Goal: Task Accomplishment & Management: Manage account settings

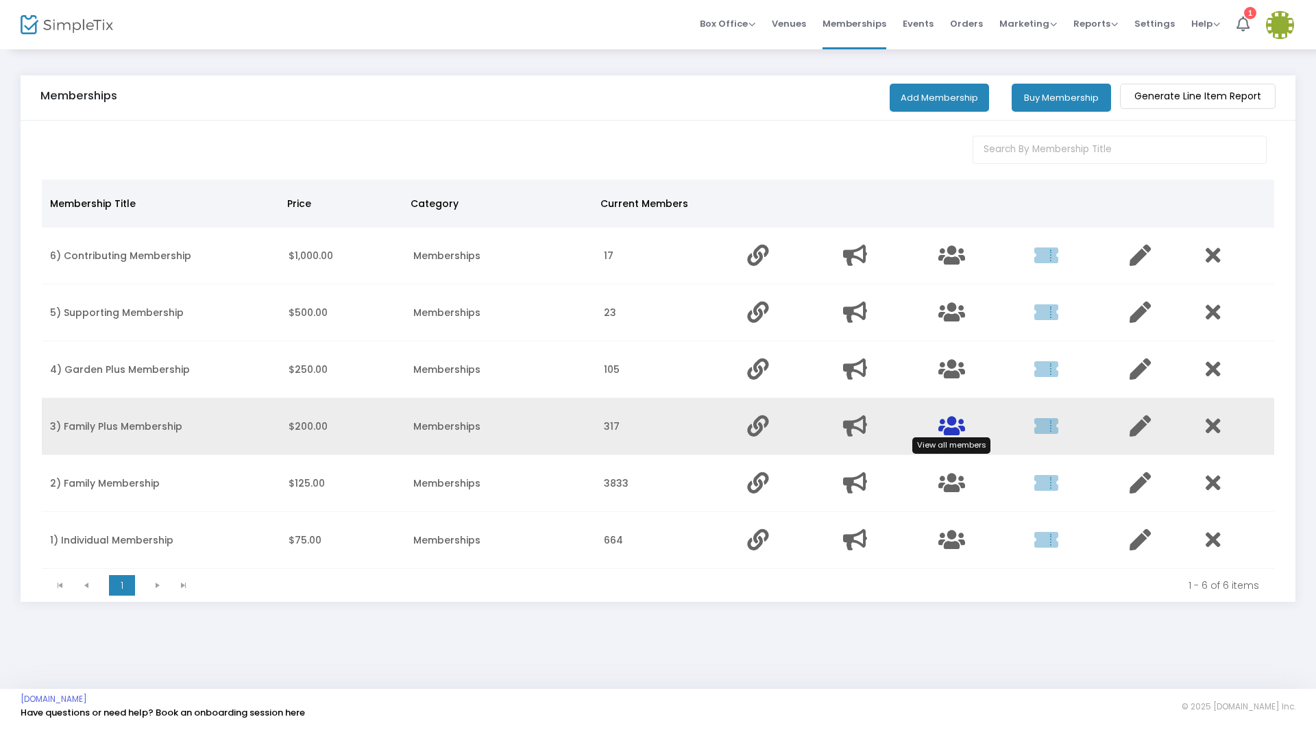
click at [957, 430] on icon "Data table" at bounding box center [951, 425] width 27 height 21
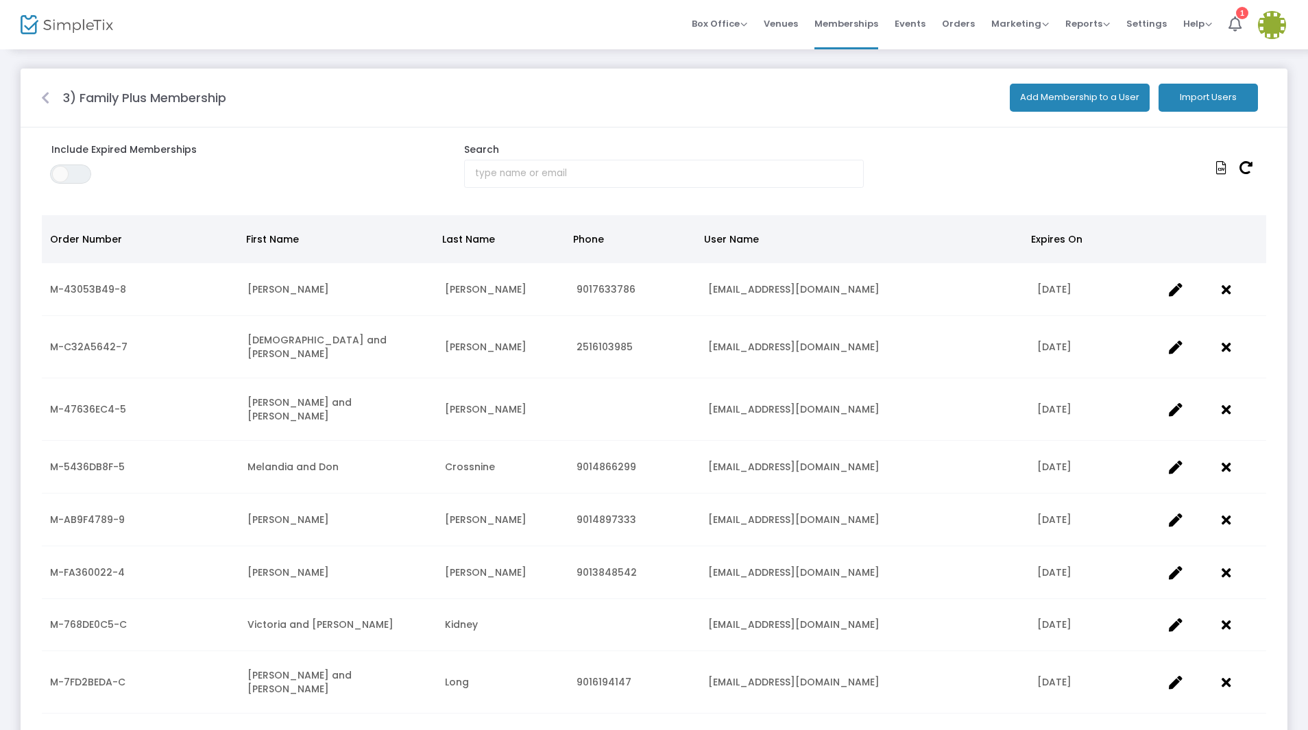
click at [1192, 98] on button "Import Users" at bounding box center [1207, 98] width 99 height 28
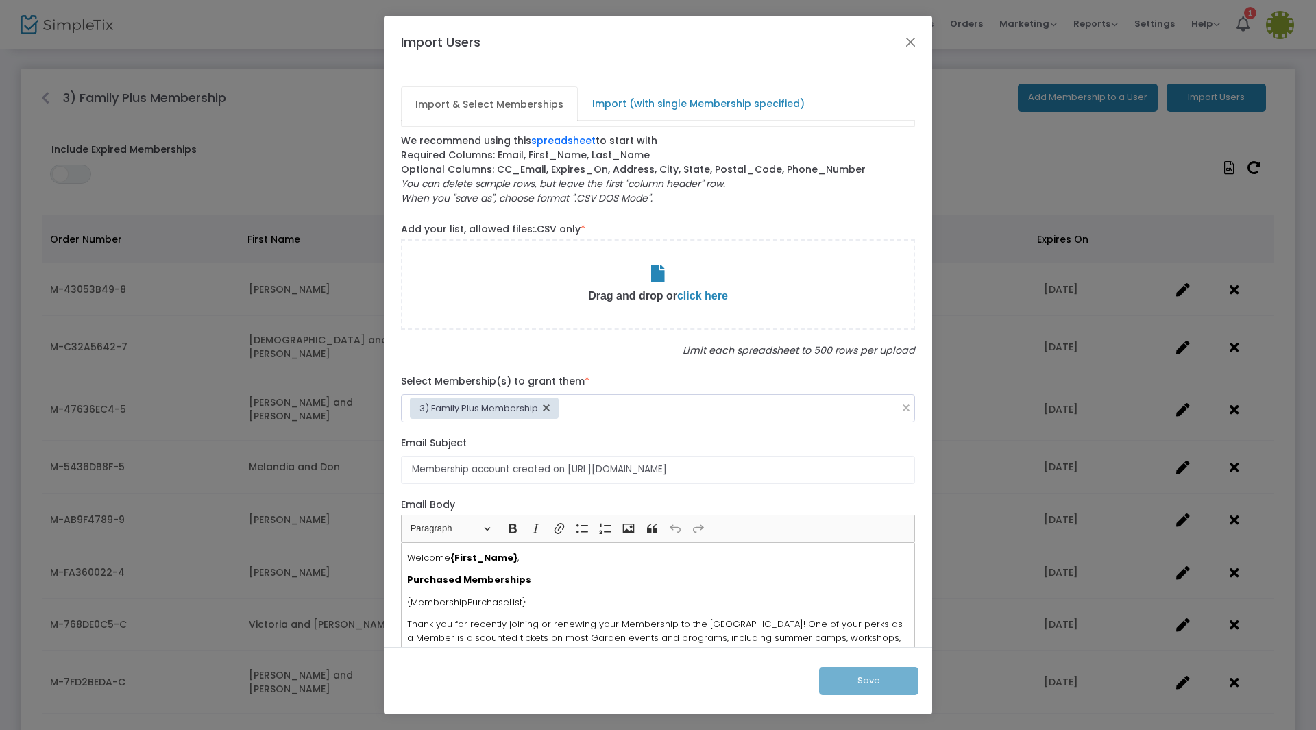
click at [711, 295] on span "click here" at bounding box center [702, 296] width 51 height 12
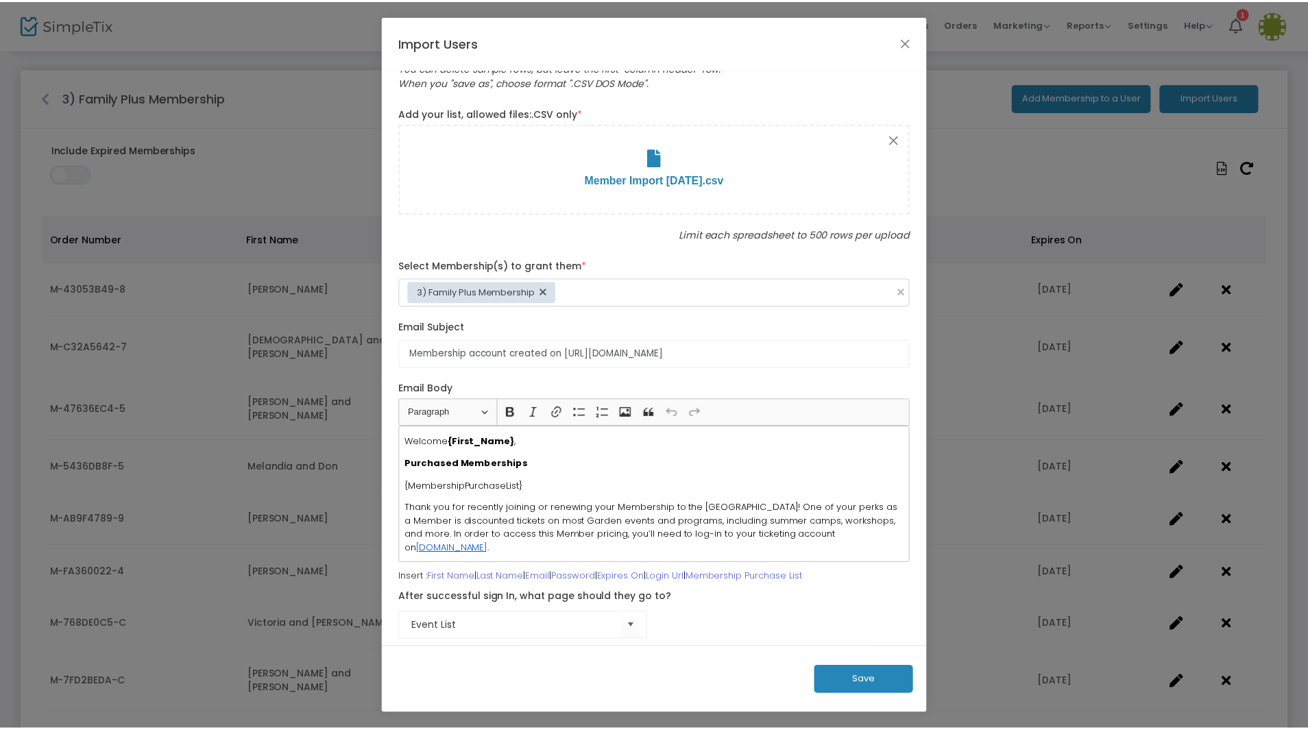
scroll to position [132, 0]
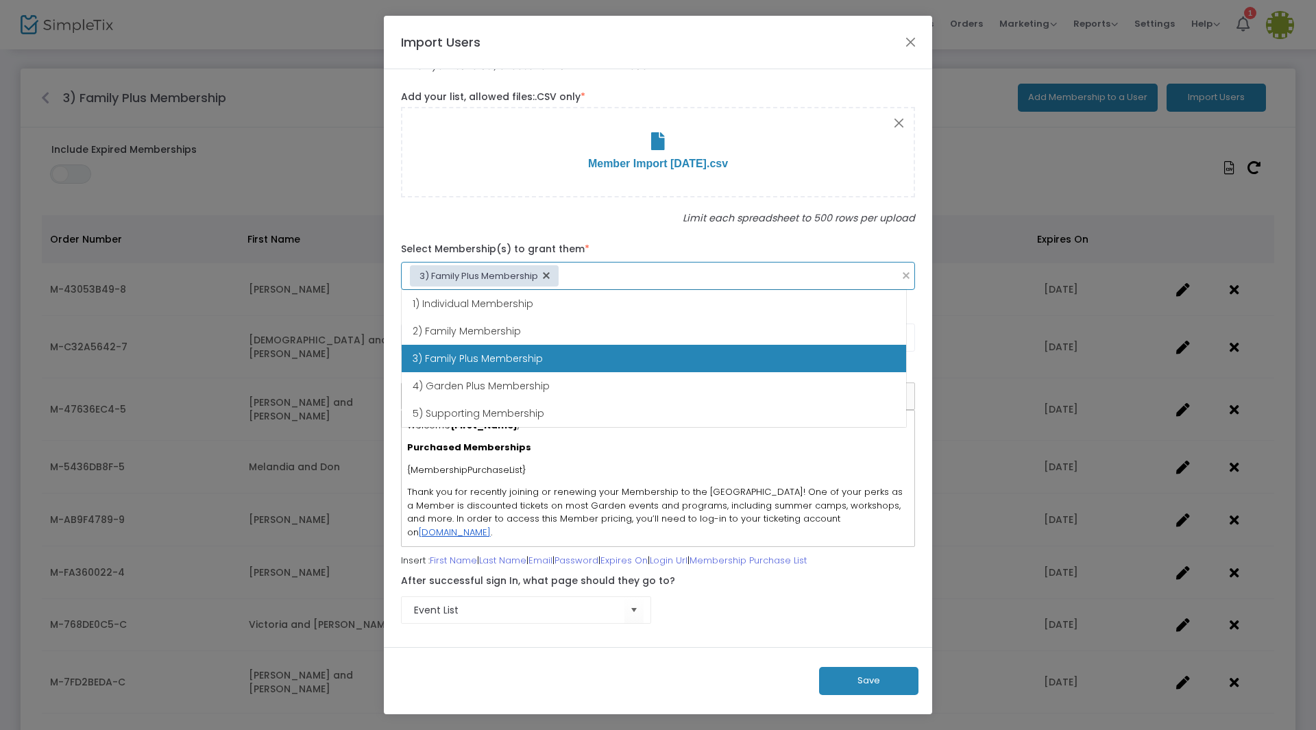
click at [578, 273] on input at bounding box center [730, 276] width 323 height 14
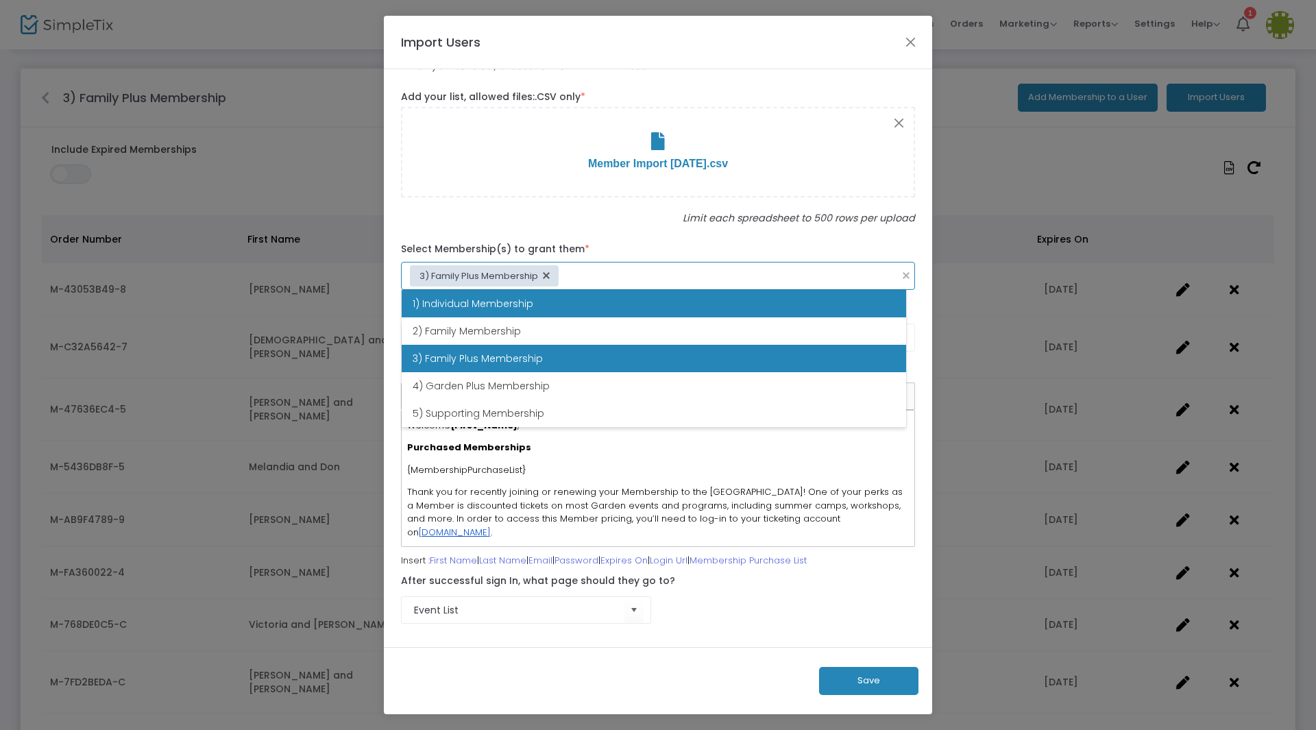
click at [517, 308] on span "1) Individual Membership" at bounding box center [473, 304] width 121 height 14
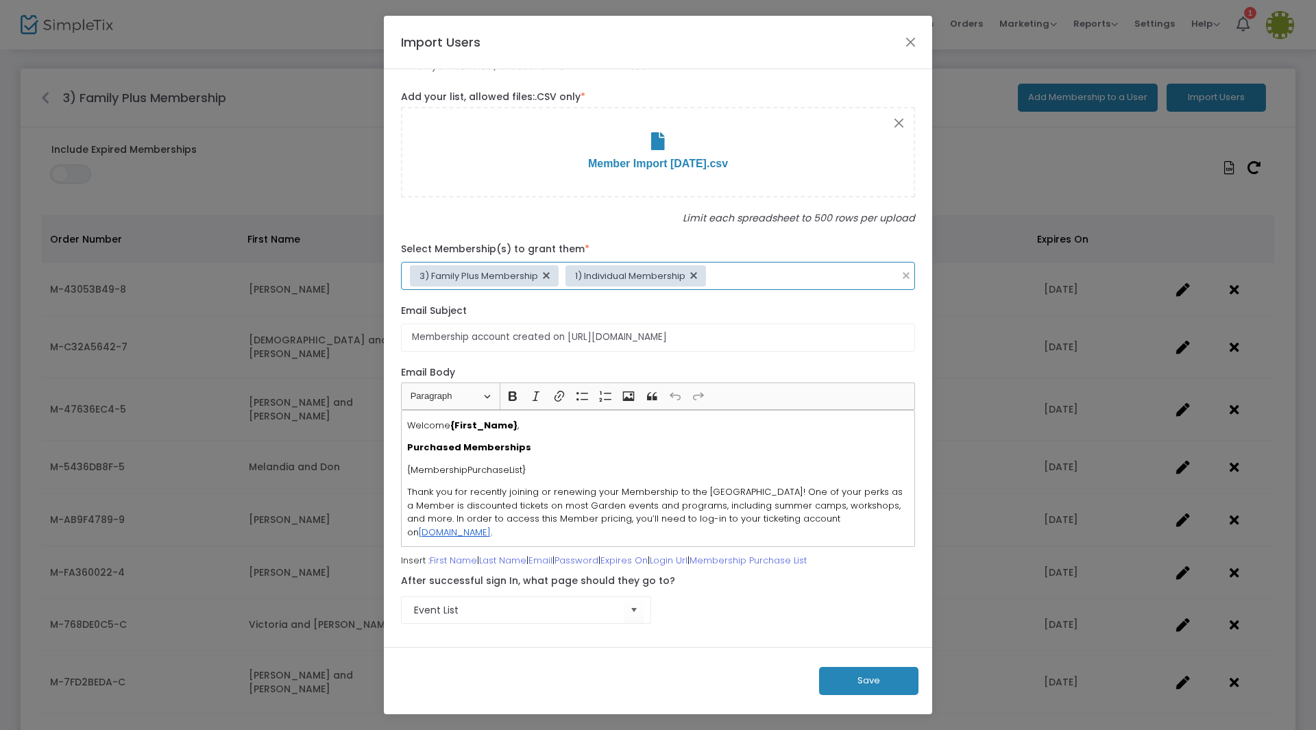
click at [726, 270] on input at bounding box center [803, 276] width 175 height 14
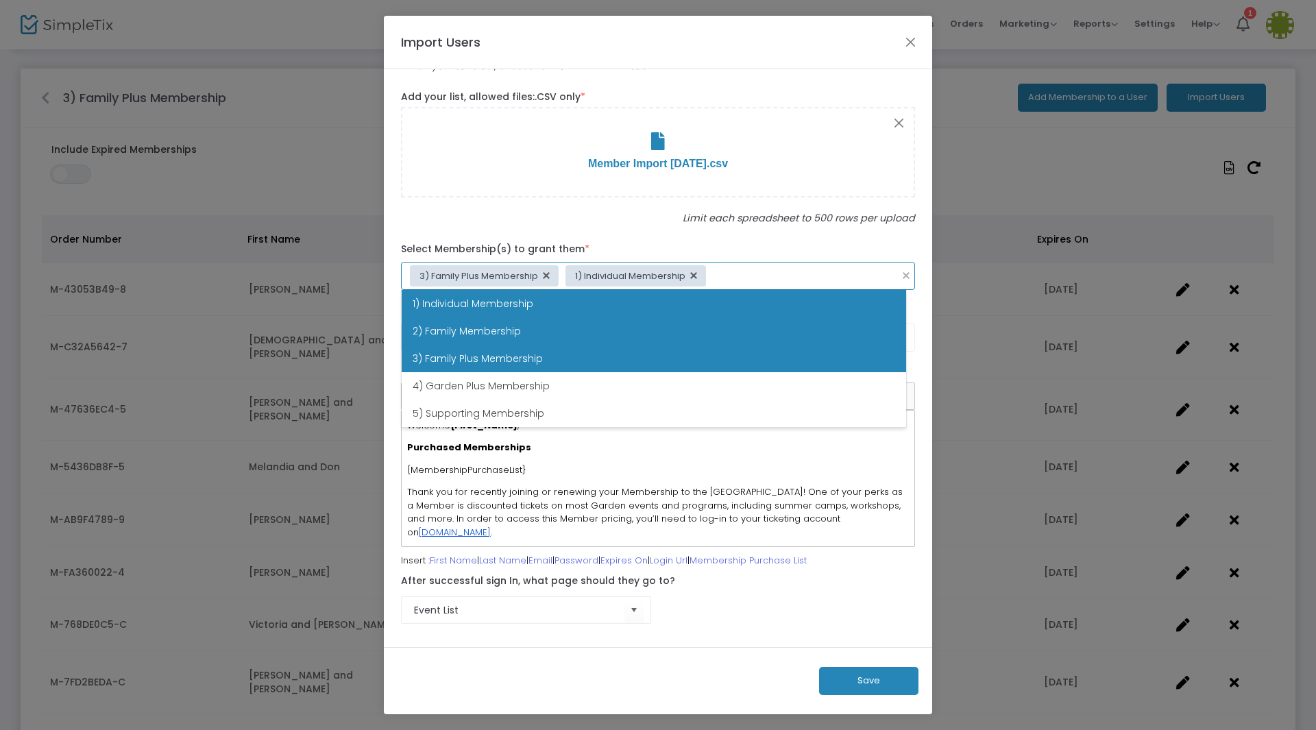
click at [572, 323] on li "2) Family Membership" at bounding box center [654, 330] width 504 height 27
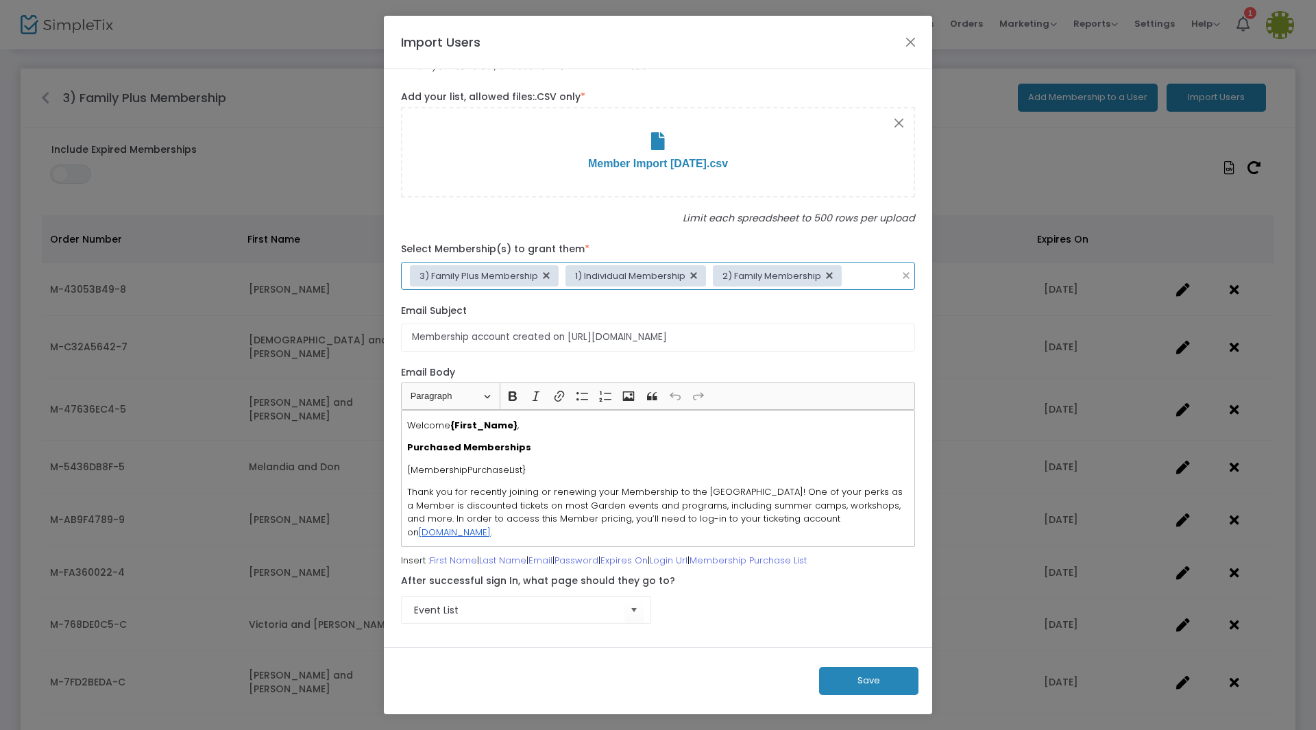
click at [853, 269] on input at bounding box center [872, 276] width 40 height 14
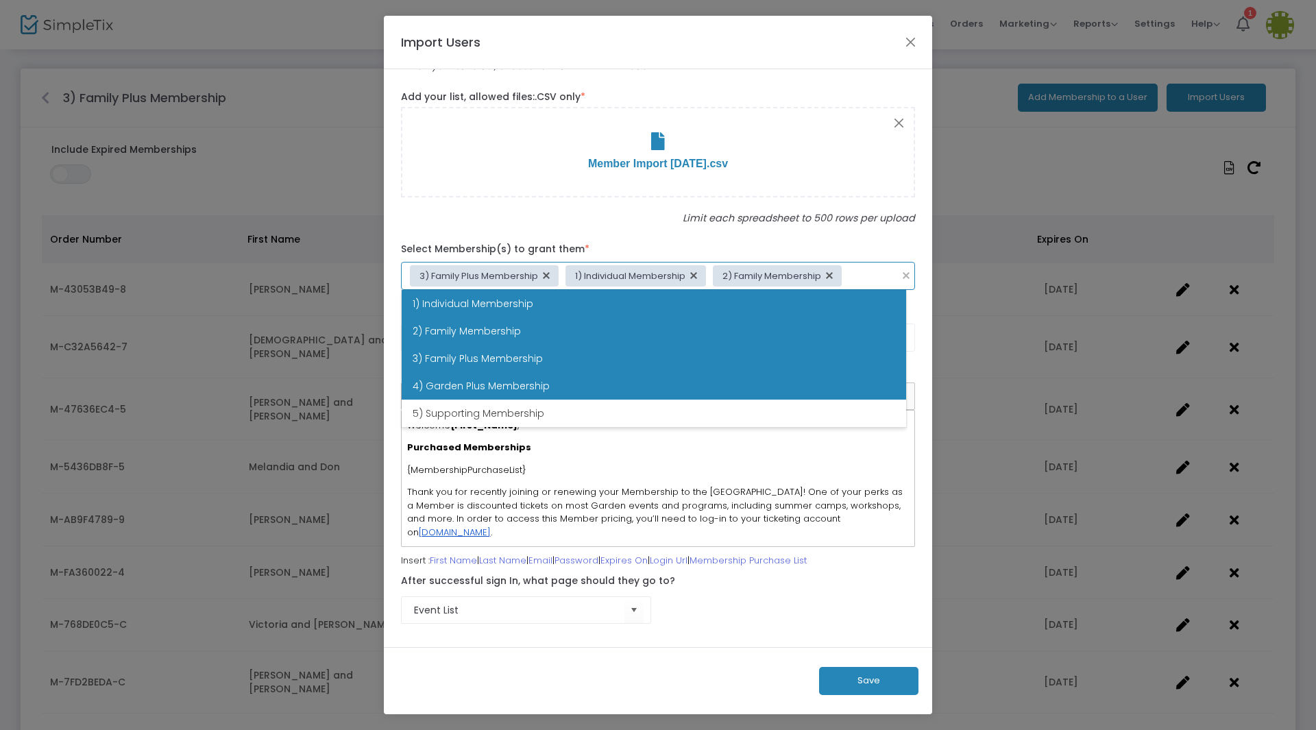
click at [559, 382] on li "4) Garden Plus Membership" at bounding box center [654, 385] width 504 height 27
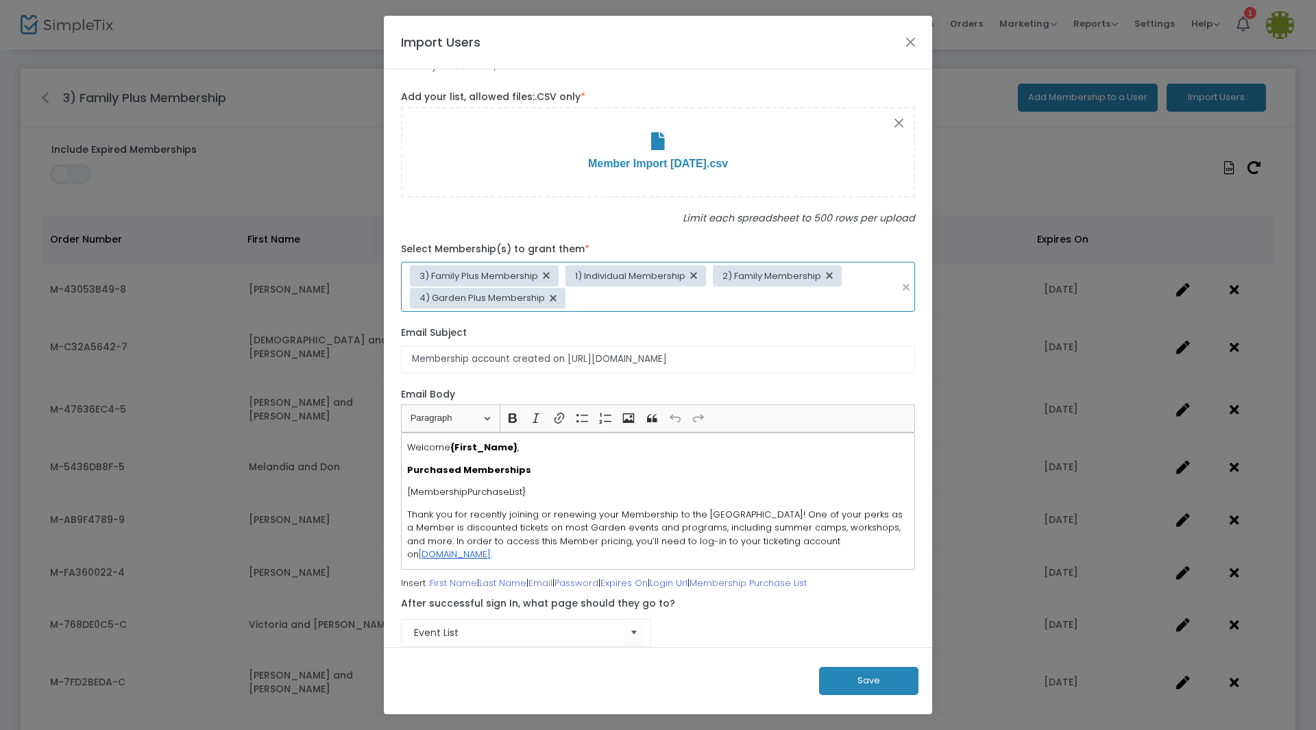
click at [818, 299] on input at bounding box center [734, 298] width 316 height 14
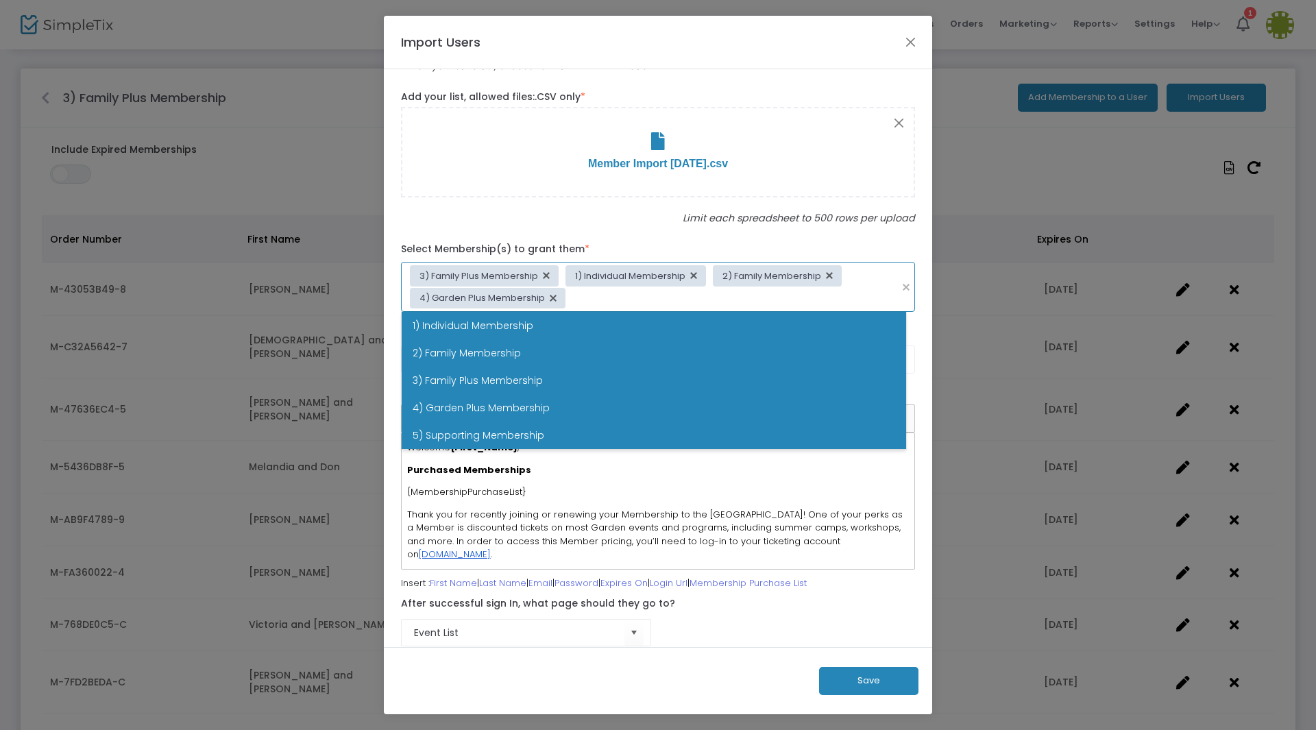
click at [504, 432] on span "5) Supporting Membership" at bounding box center [479, 435] width 132 height 14
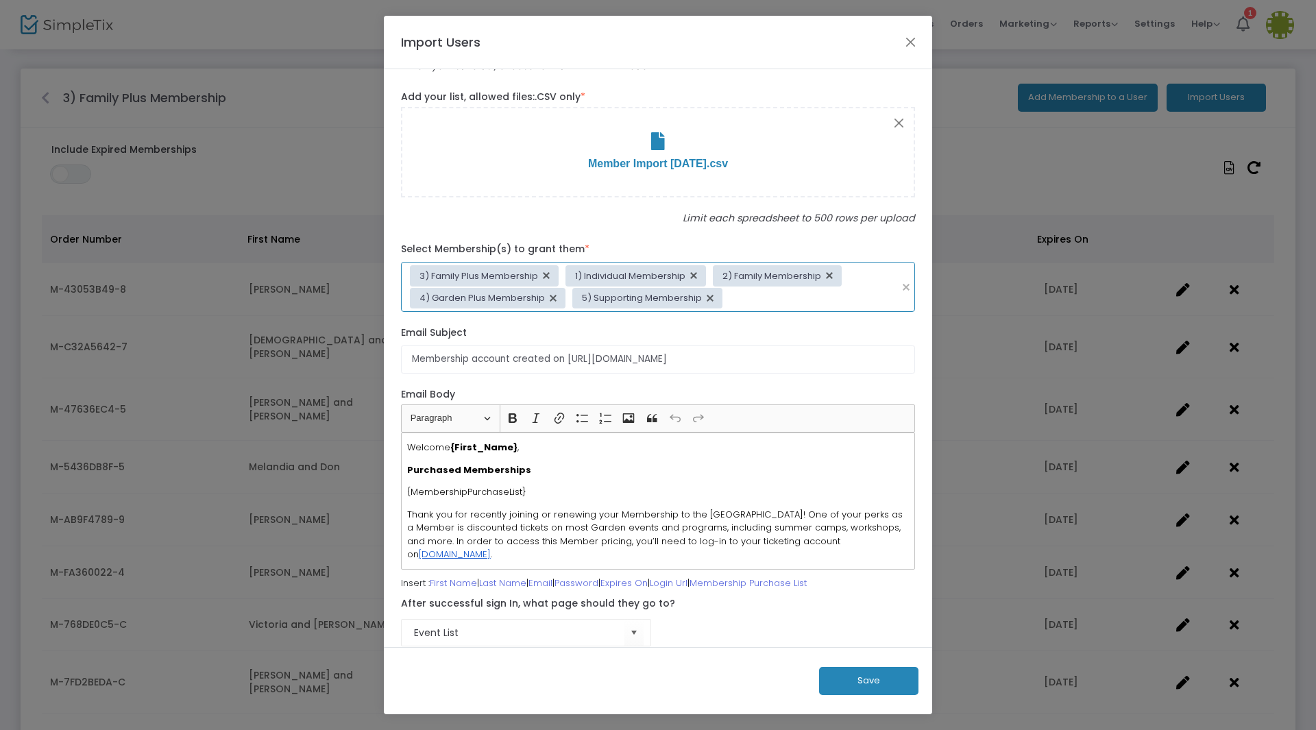
click at [874, 677] on button "Save" at bounding box center [868, 681] width 99 height 28
